Goal: Task Accomplishment & Management: Complete application form

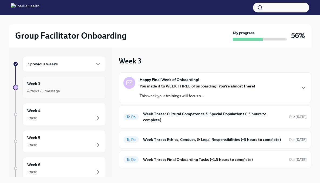
click at [72, 89] on div "4 tasks • 1 message" at bounding box center [64, 91] width 74 height 6
click at [71, 63] on div "3 previous weeks" at bounding box center [64, 64] width 74 height 6
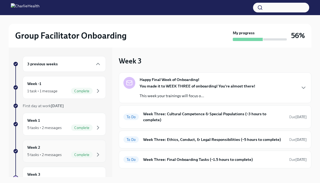
click at [80, 153] on span "Complete" at bounding box center [82, 155] width 22 height 4
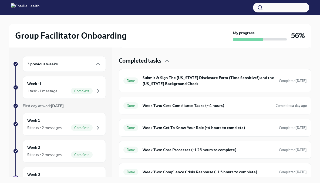
scroll to position [158, 0]
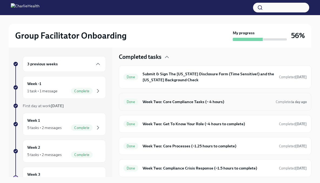
click at [224, 106] on div "Done Week Two: Core Compliance Tasks (~ 4 hours) Completed a day ago" at bounding box center [215, 102] width 192 height 18
click at [235, 167] on h6 "Week Two: Compliance Crisis Response (~1.5 hours to complete)" at bounding box center [209, 168] width 132 height 6
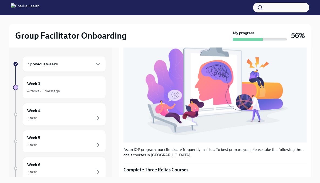
scroll to position [194, 0]
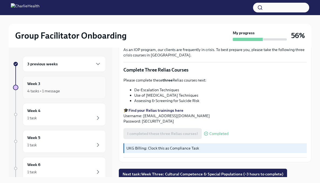
click at [84, 94] on div "4 tasks • 1 message" at bounding box center [64, 91] width 74 height 6
